Goal: Find specific page/section: Find specific page/section

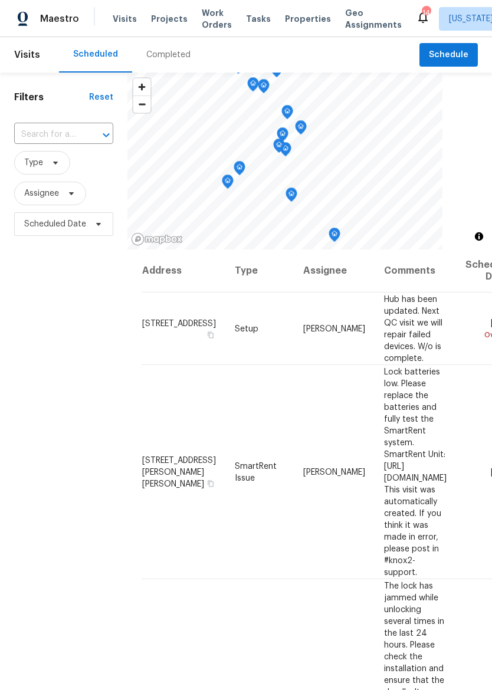
click at [298, 24] on span "Properties" at bounding box center [308, 19] width 46 height 12
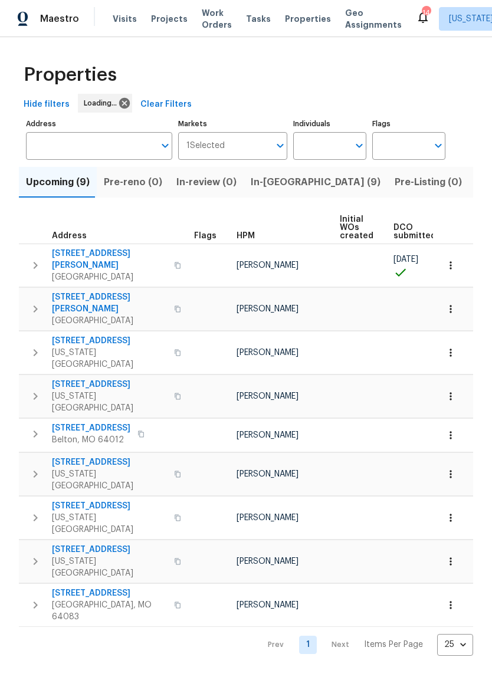
click at [269, 184] on span "In-[GEOGRAPHIC_DATA] (9)" at bounding box center [316, 182] width 130 height 17
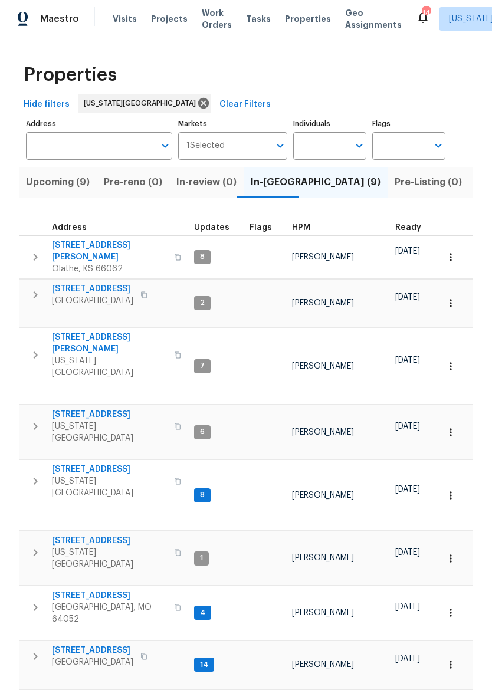
click at [174, 478] on icon "button" at bounding box center [177, 481] width 7 height 7
